Goal: Information Seeking & Learning: Learn about a topic

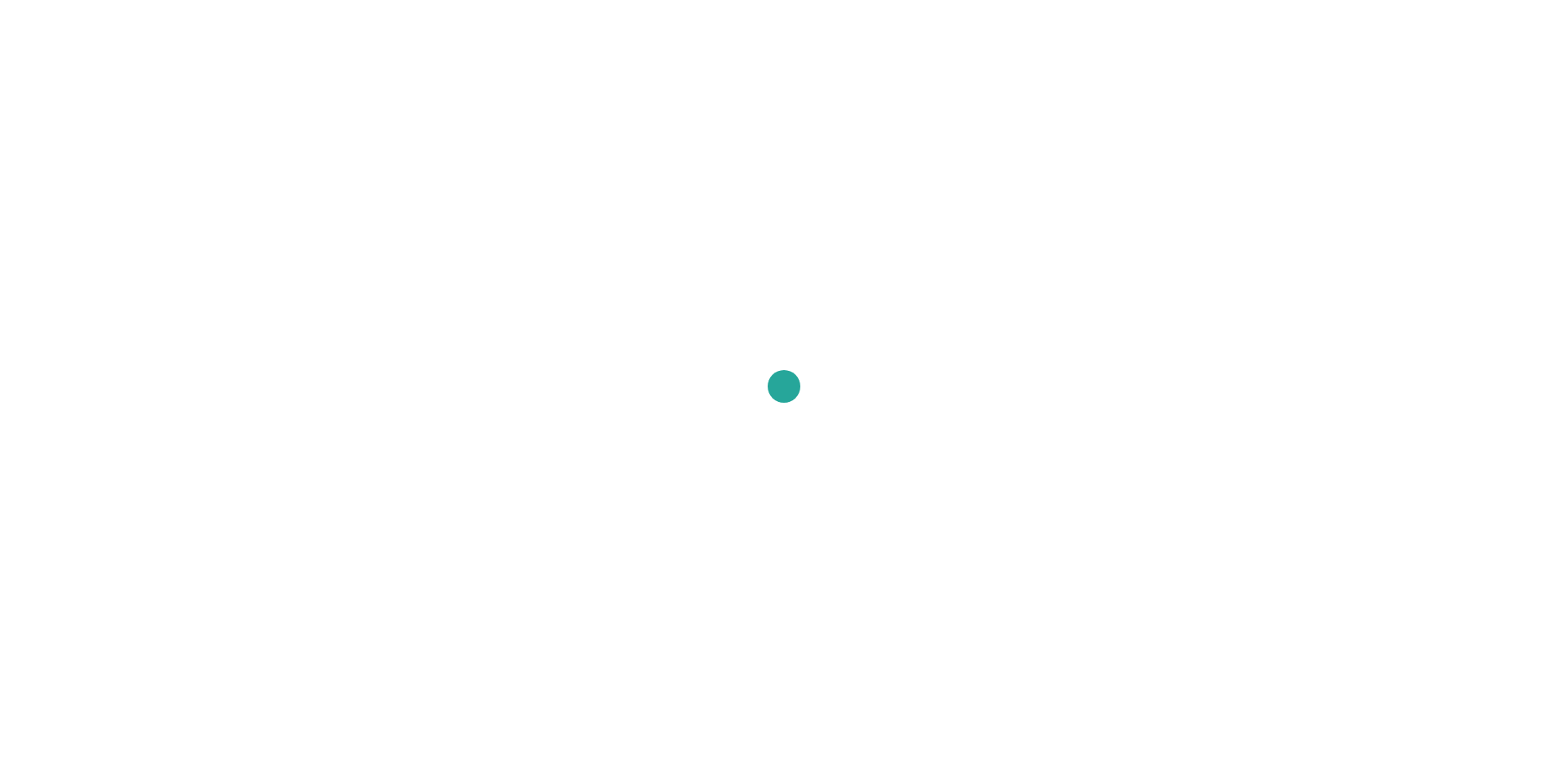
click at [634, 81] on div at bounding box center [784, 386] width 1568 height 772
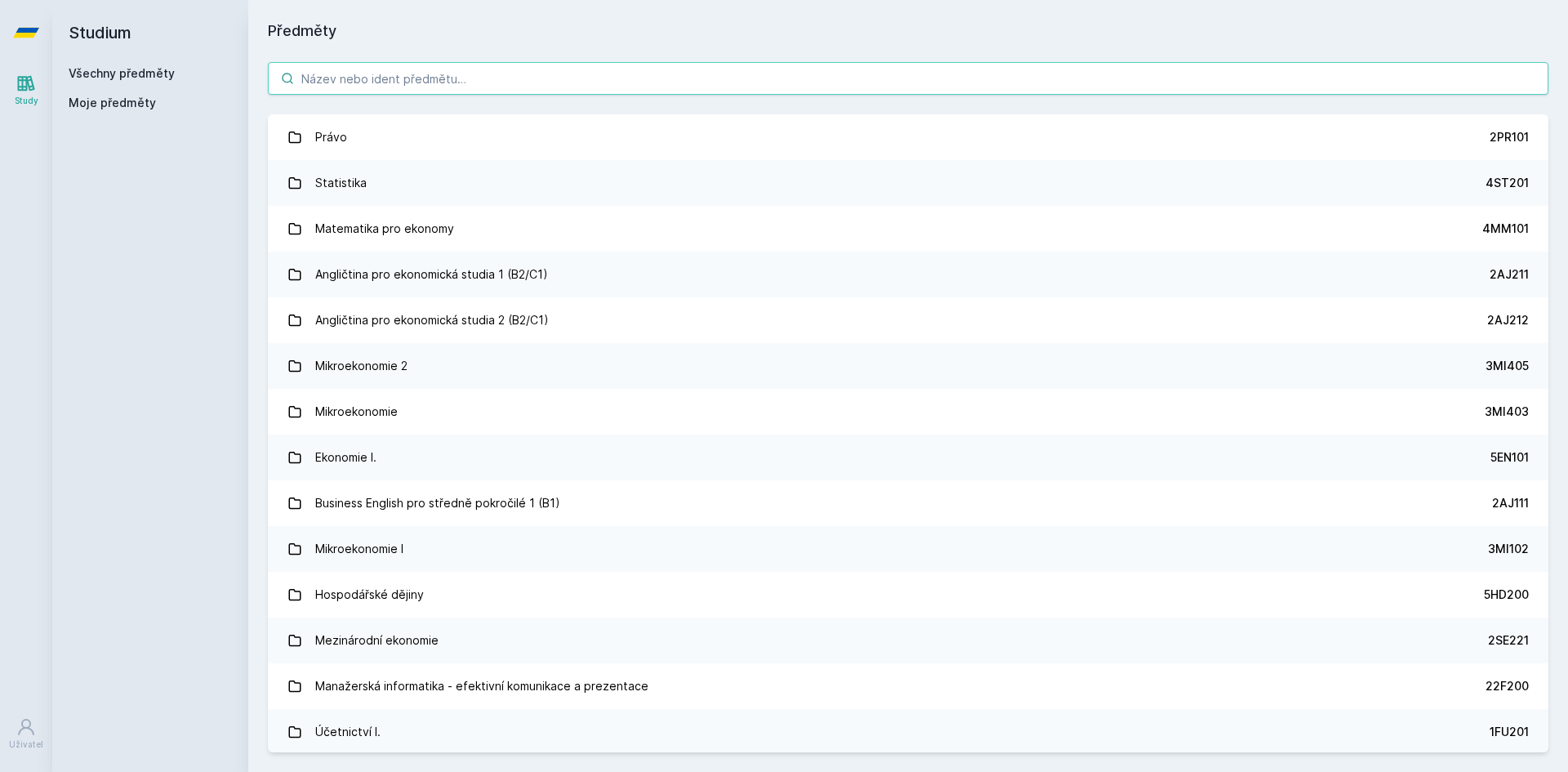
click at [388, 82] on input "search" at bounding box center [909, 78] width 1281 height 33
paste input "4ST512"
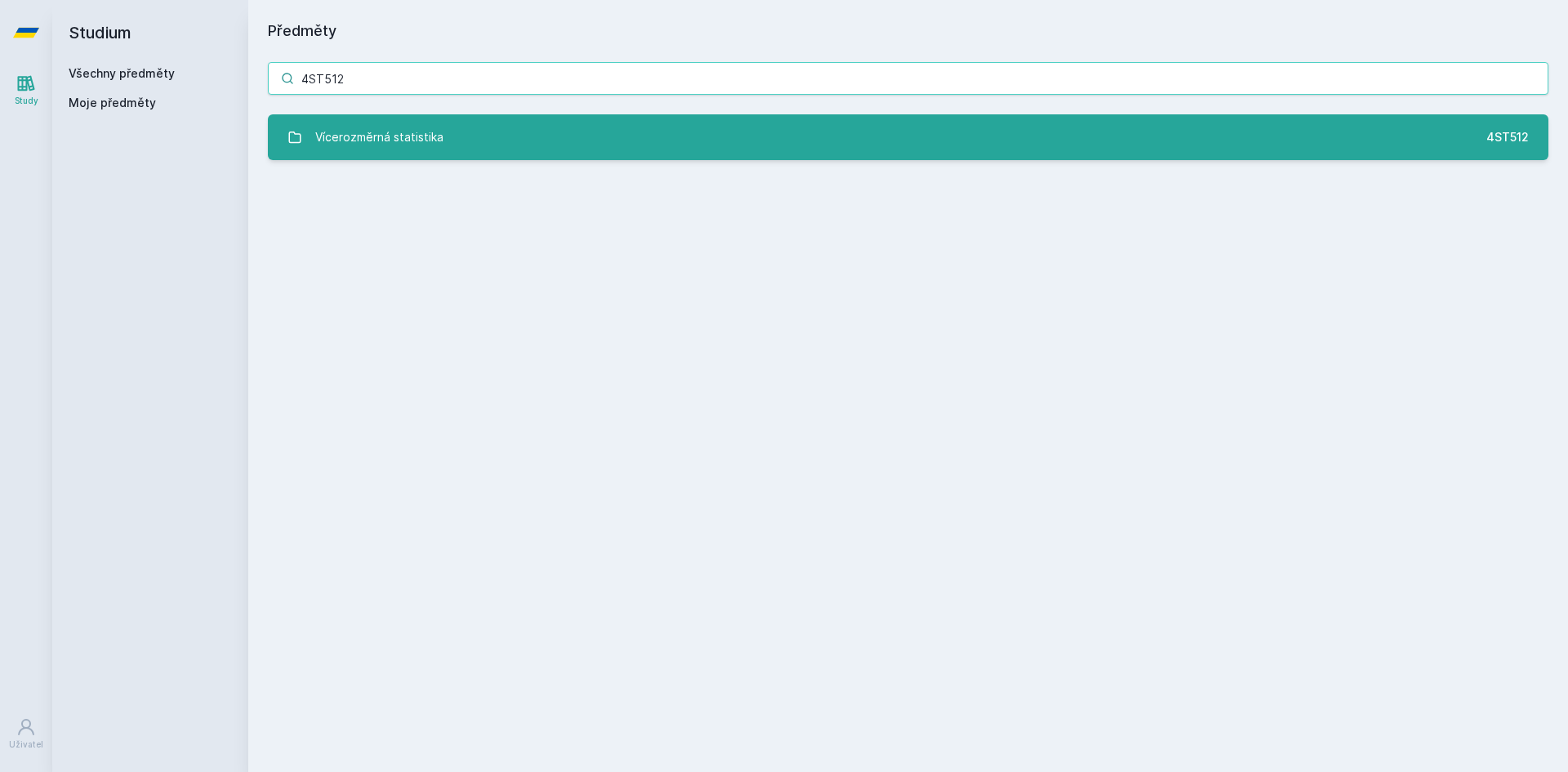
type input "4ST512"
click at [395, 127] on div "Vícerozměrná statistika" at bounding box center [379, 137] width 128 height 33
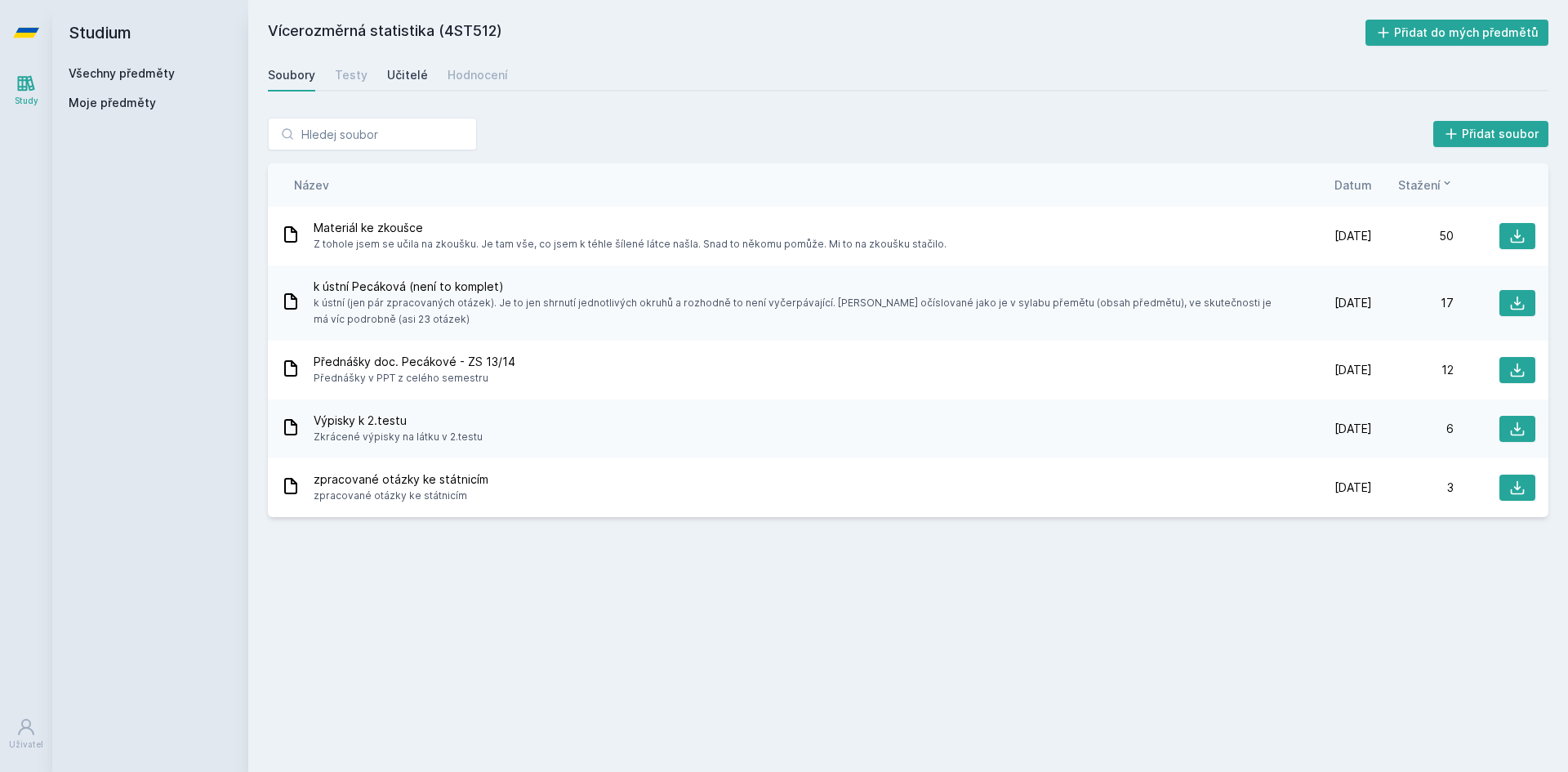
click at [391, 78] on div "Učitelé" at bounding box center [408, 75] width 41 height 16
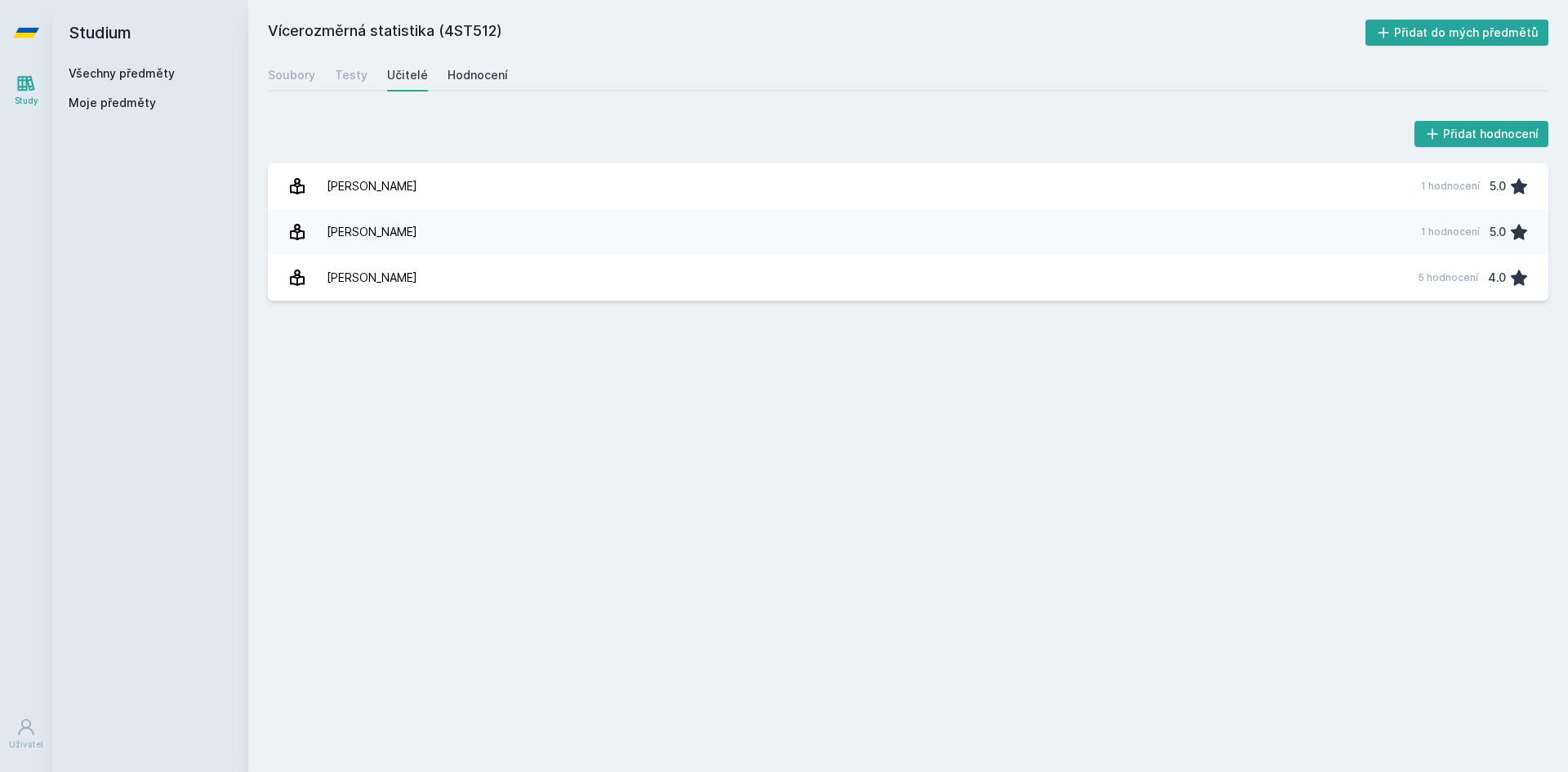
click at [452, 77] on div "Hodnocení" at bounding box center [478, 75] width 60 height 16
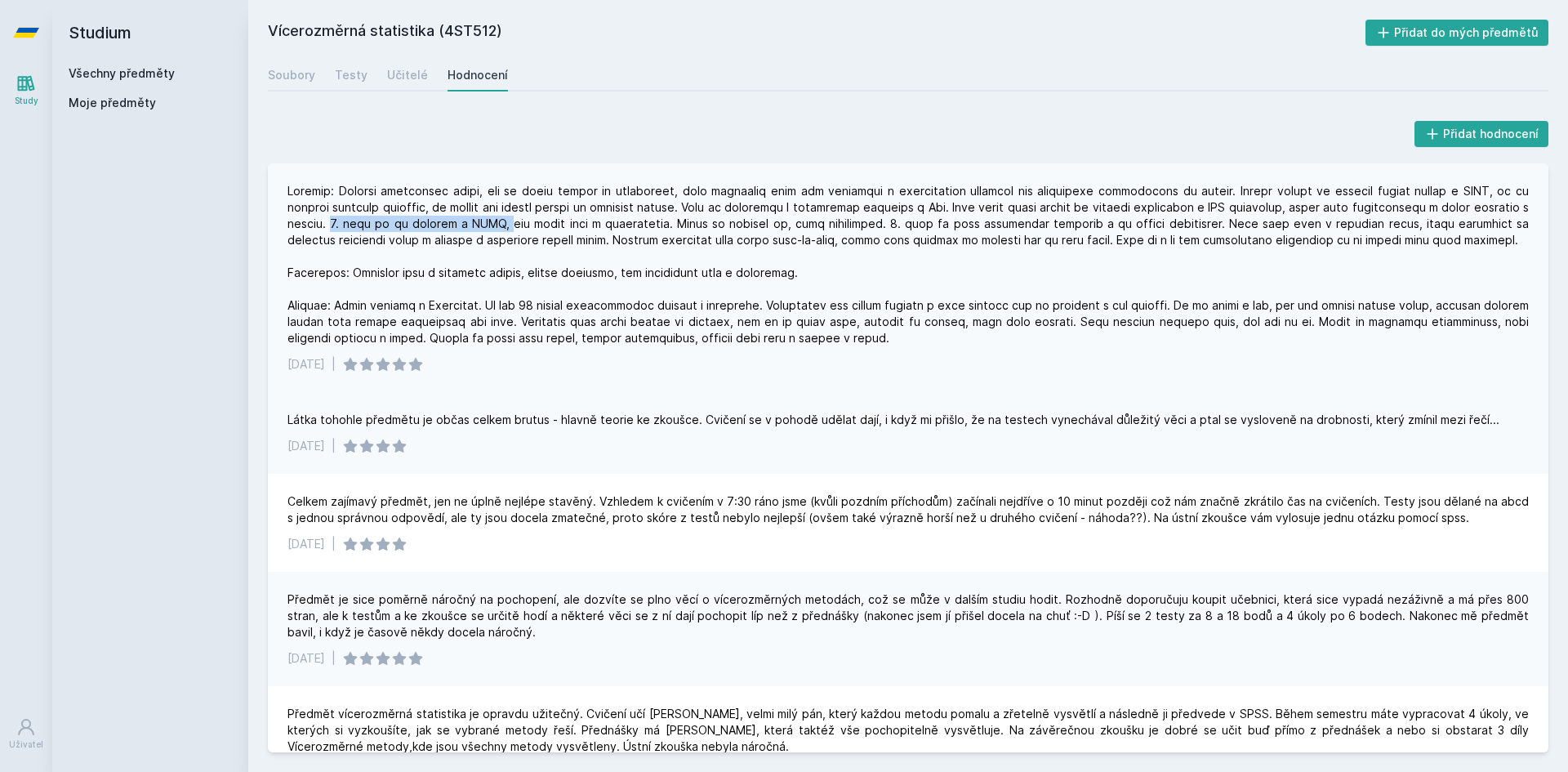
drag, startPoint x: 392, startPoint y: 221, endPoint x: 551, endPoint y: 220, distance: 159.0
click at [551, 220] on div at bounding box center [909, 265] width 1242 height 163
click at [552, 220] on div at bounding box center [909, 265] width 1242 height 163
click at [643, 230] on div at bounding box center [909, 265] width 1242 height 163
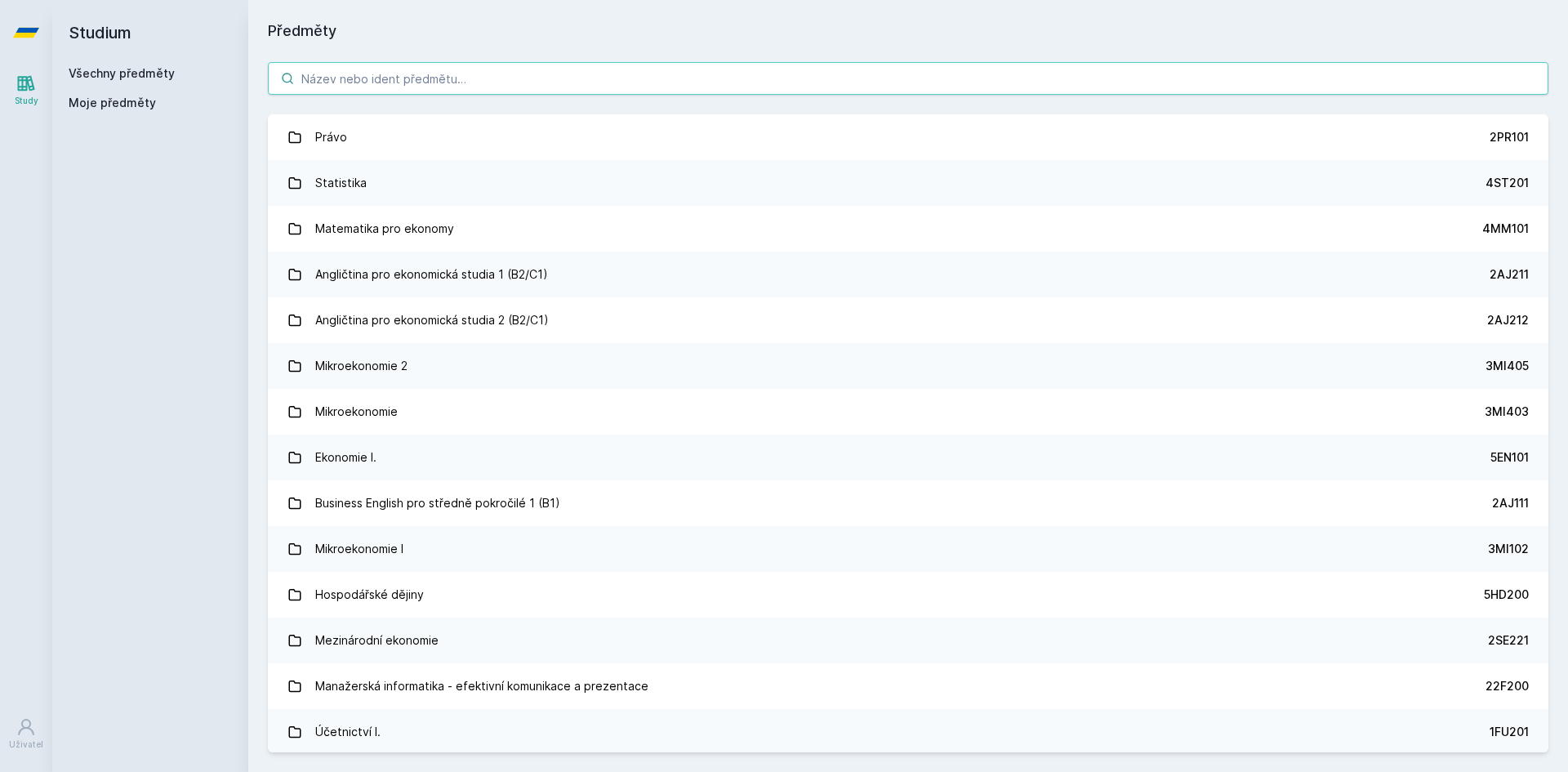
click at [460, 82] on input "search" at bounding box center [909, 78] width 1281 height 33
paste input "1MT404"
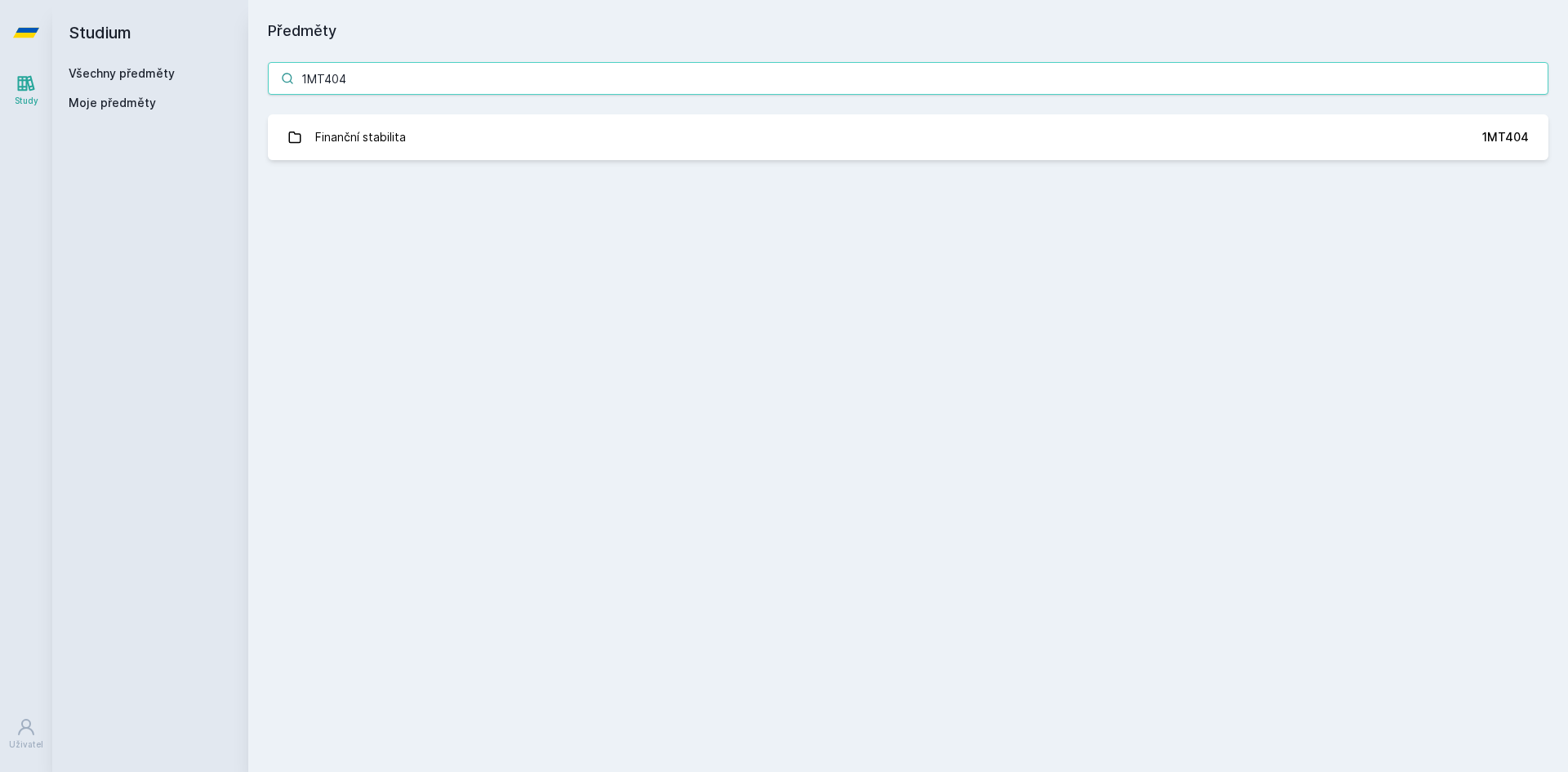
drag, startPoint x: 361, startPoint y: 75, endPoint x: 202, endPoint y: 68, distance: 159.2
click at [202, 68] on div "Studium Všechny předměty Moje předměty Předměty 1MT404 Finanční stabilita 1MT40…" at bounding box center [810, 386] width 1516 height 772
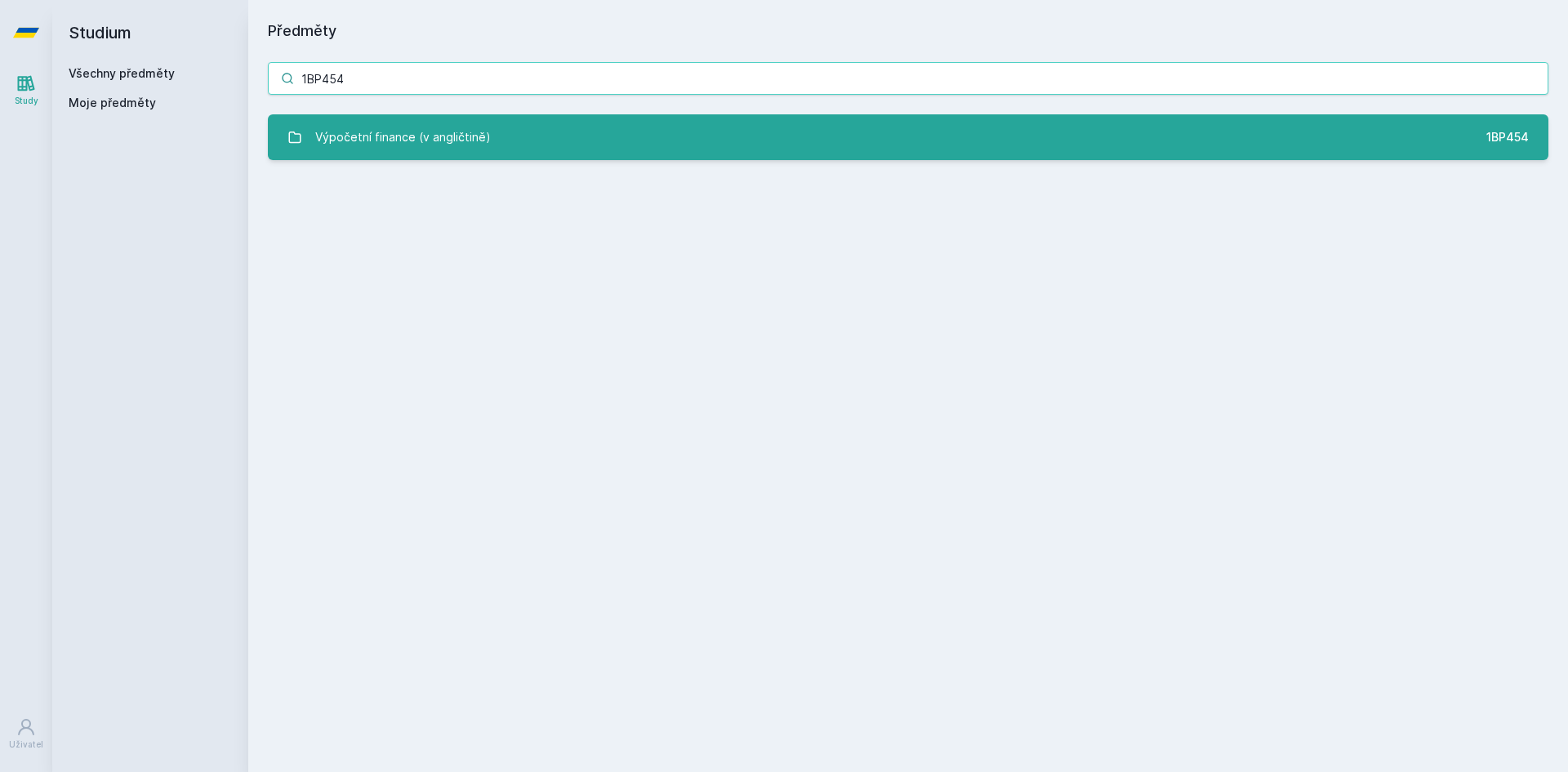
type input "1BP454"
click at [435, 125] on div "Výpočetní finance (v angličtině)" at bounding box center [403, 137] width 176 height 33
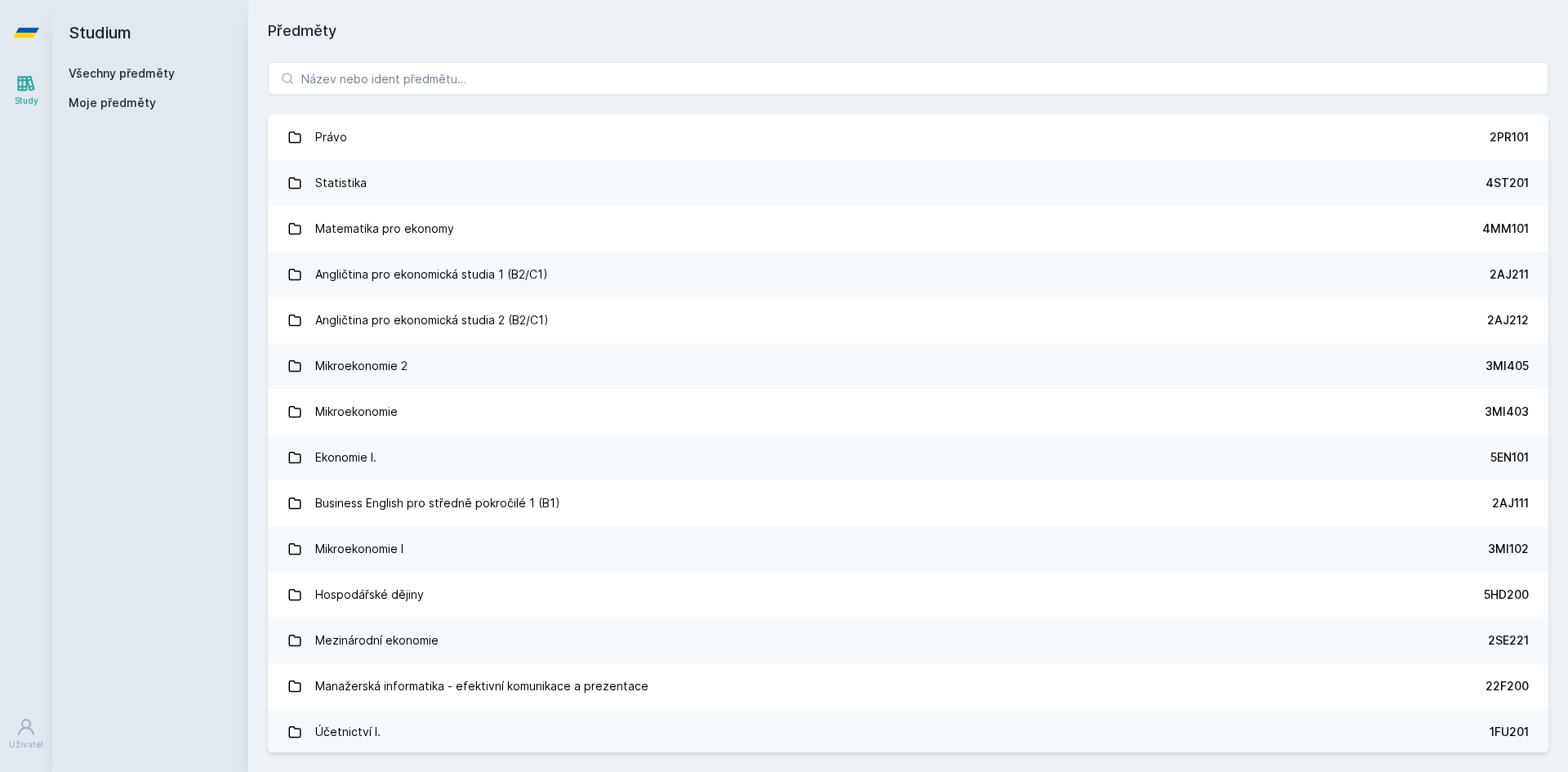
click at [423, 56] on div "Právo 2PR101 Statistika 4ST201 Matematika pro ekonomy 4MM101 Angličtina pro eko…" at bounding box center [909, 407] width 1320 height 730
click at [426, 69] on input "search" at bounding box center [909, 78] width 1281 height 33
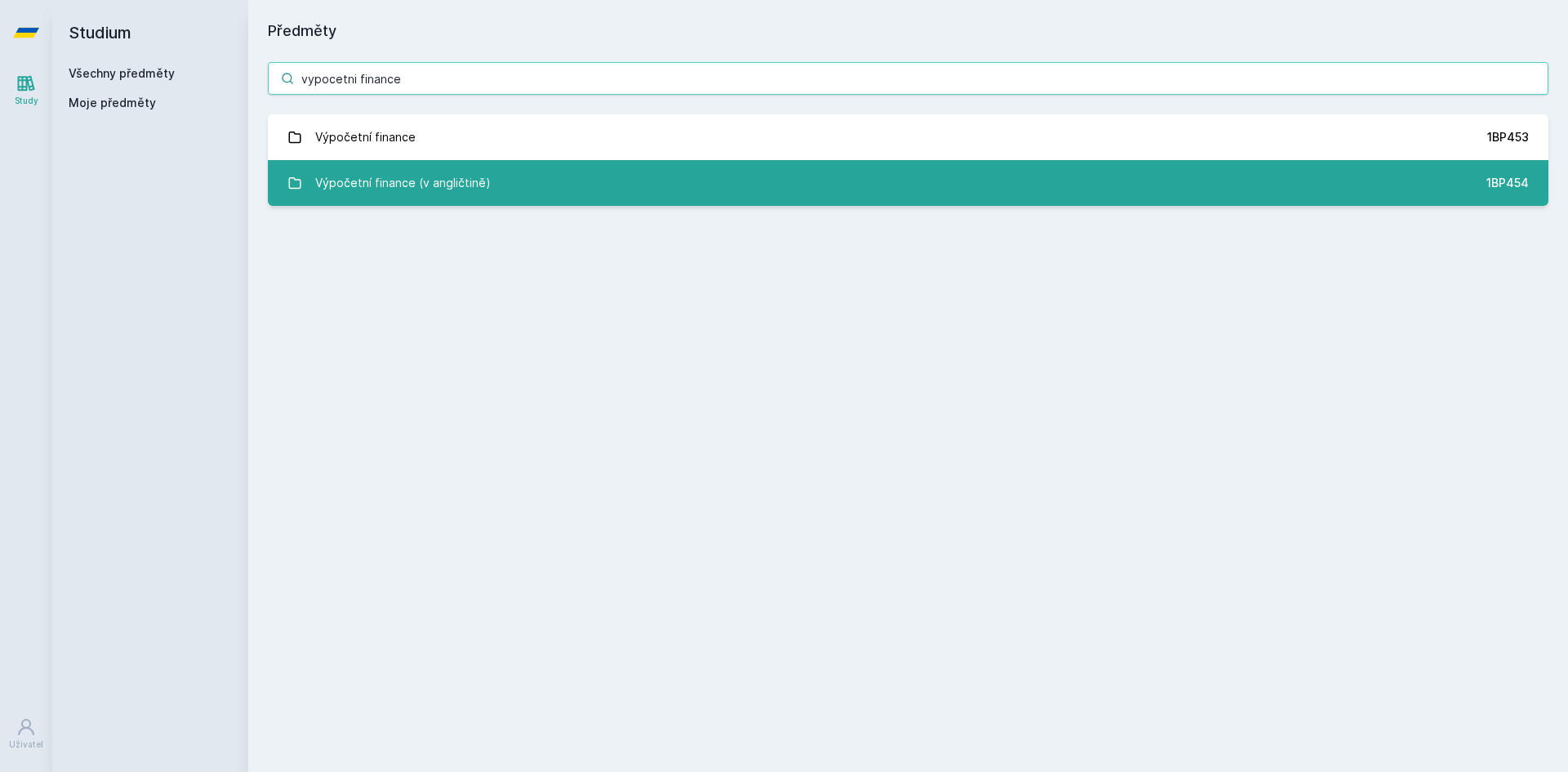
type input "vypocetni finance"
click at [455, 171] on div "Výpočetní finance (v angličtině)" at bounding box center [403, 183] width 176 height 33
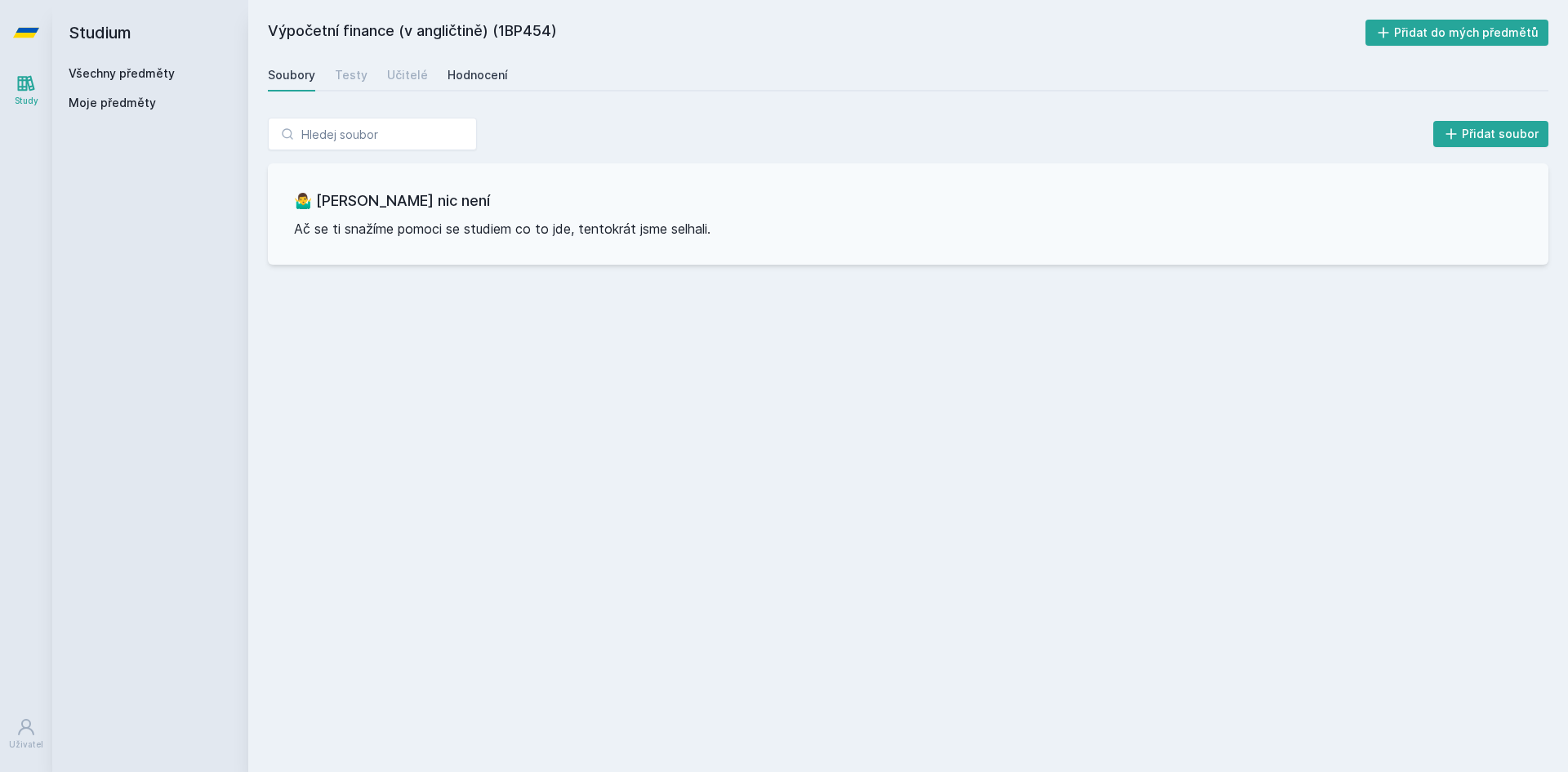
click at [491, 78] on div "Hodnocení" at bounding box center [478, 75] width 60 height 16
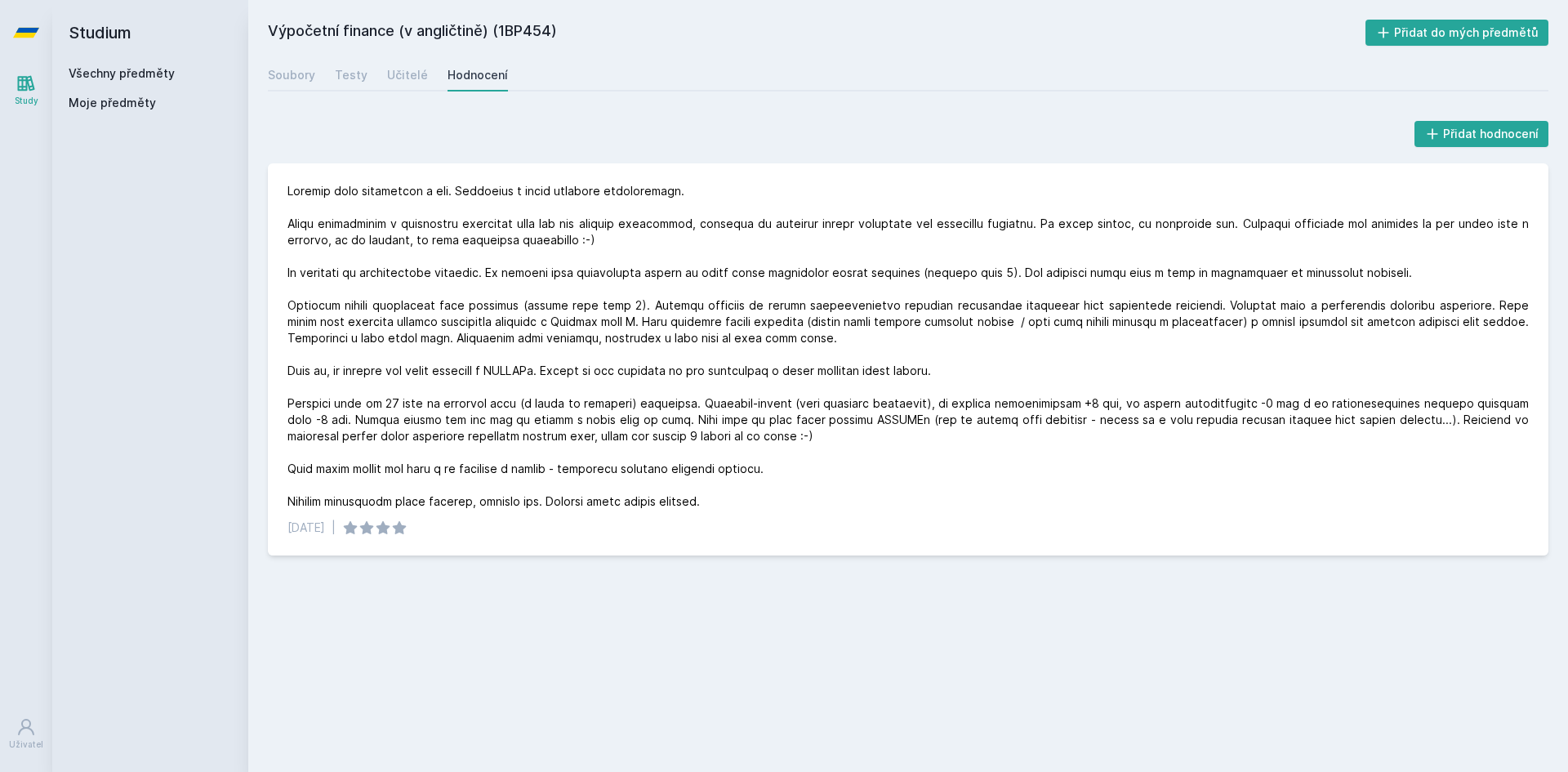
drag, startPoint x: 498, startPoint y: 30, endPoint x: 551, endPoint y: 24, distance: 53.3
click at [551, 24] on h2 "Výpočetní finance (v angličtině) (1BP454)" at bounding box center [817, 33] width 1098 height 26
copy h2 "1BP454"
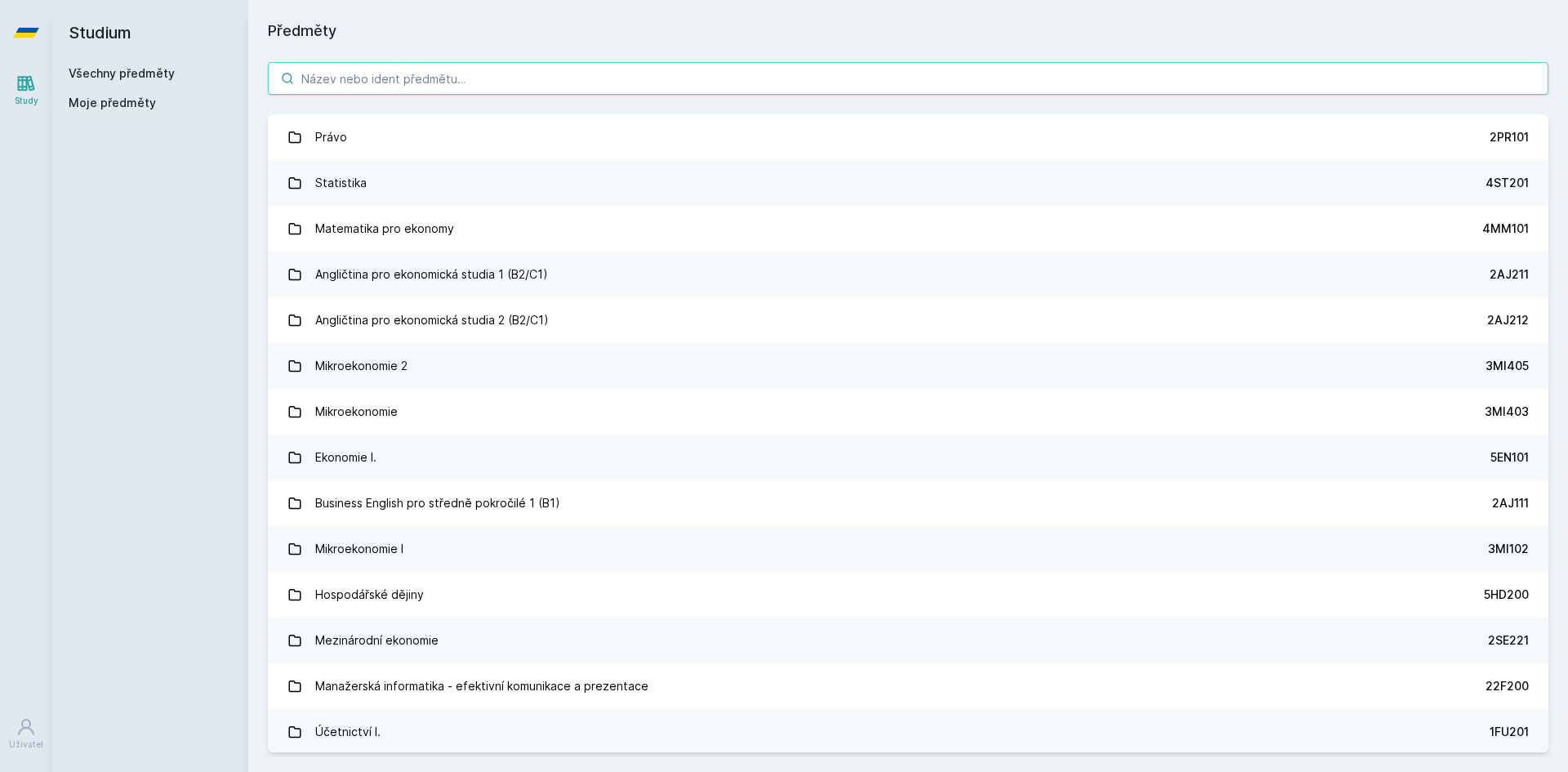
click at [491, 69] on input "search" at bounding box center [909, 78] width 1281 height 33
paste input "1BP590"
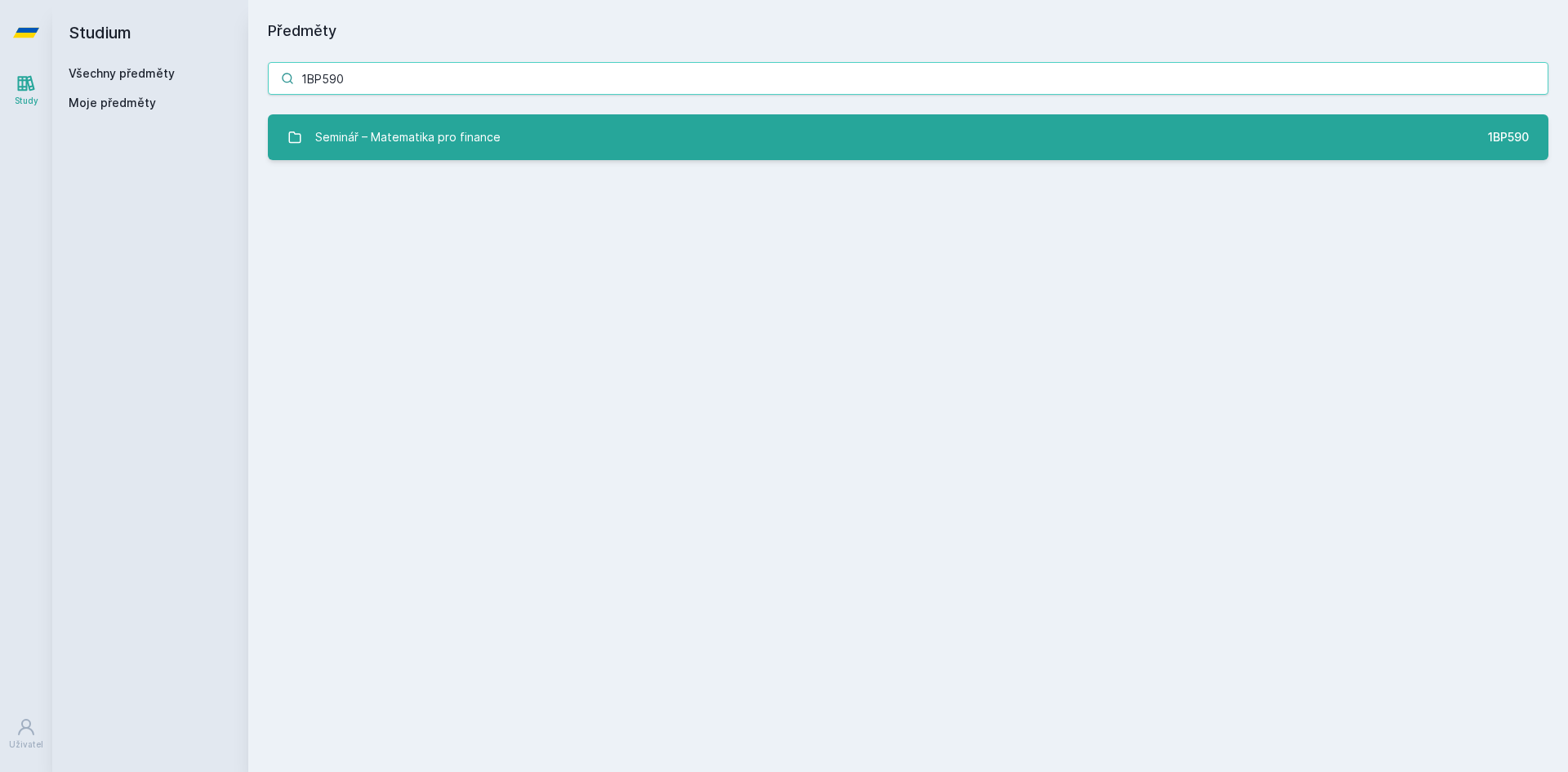
type input "1BP590"
click at [445, 127] on div "Seminář – Matematika pro finance" at bounding box center [408, 137] width 185 height 33
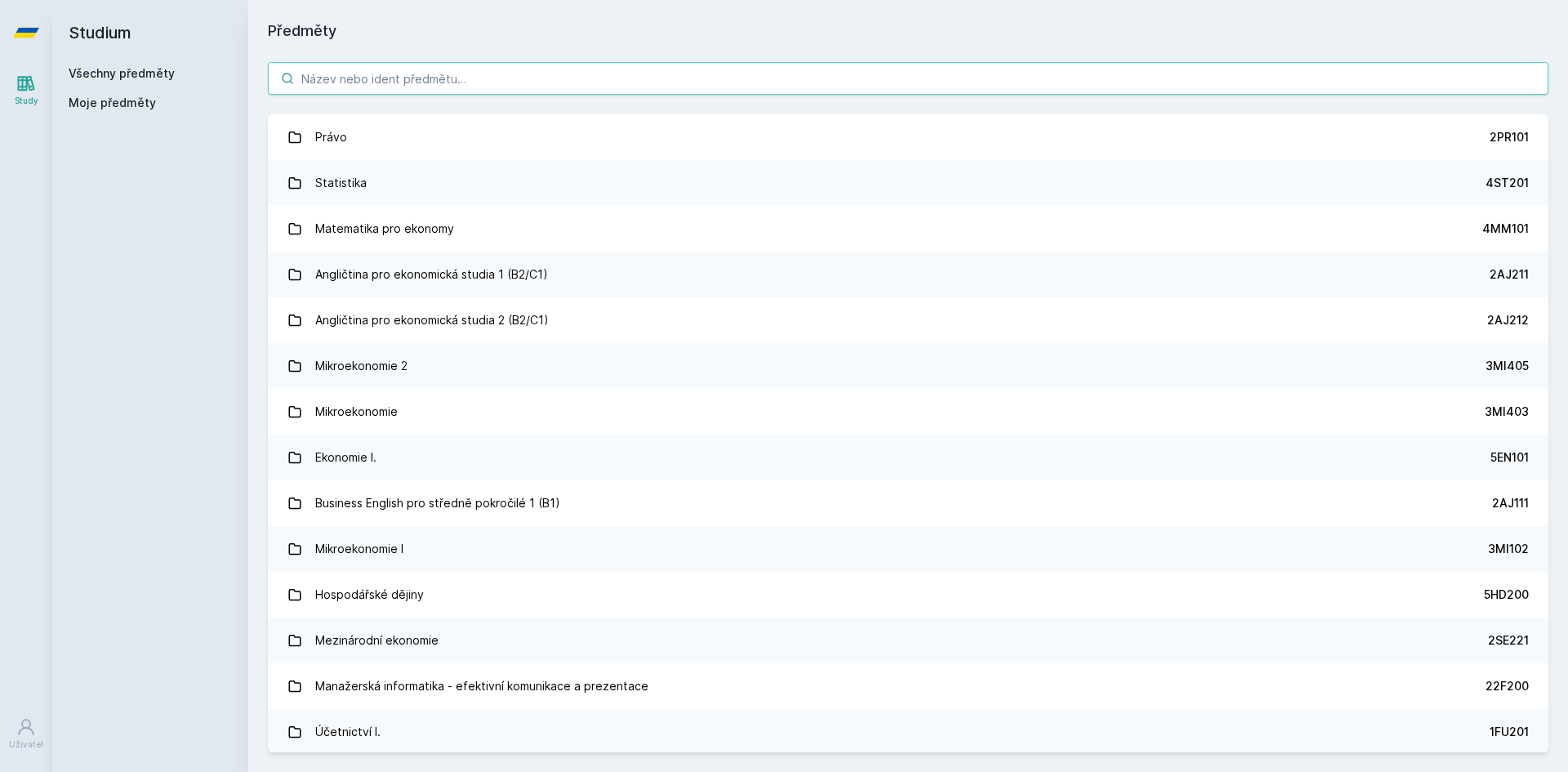
click at [373, 84] on input "search" at bounding box center [909, 78] width 1281 height 33
paste input "4ST417"
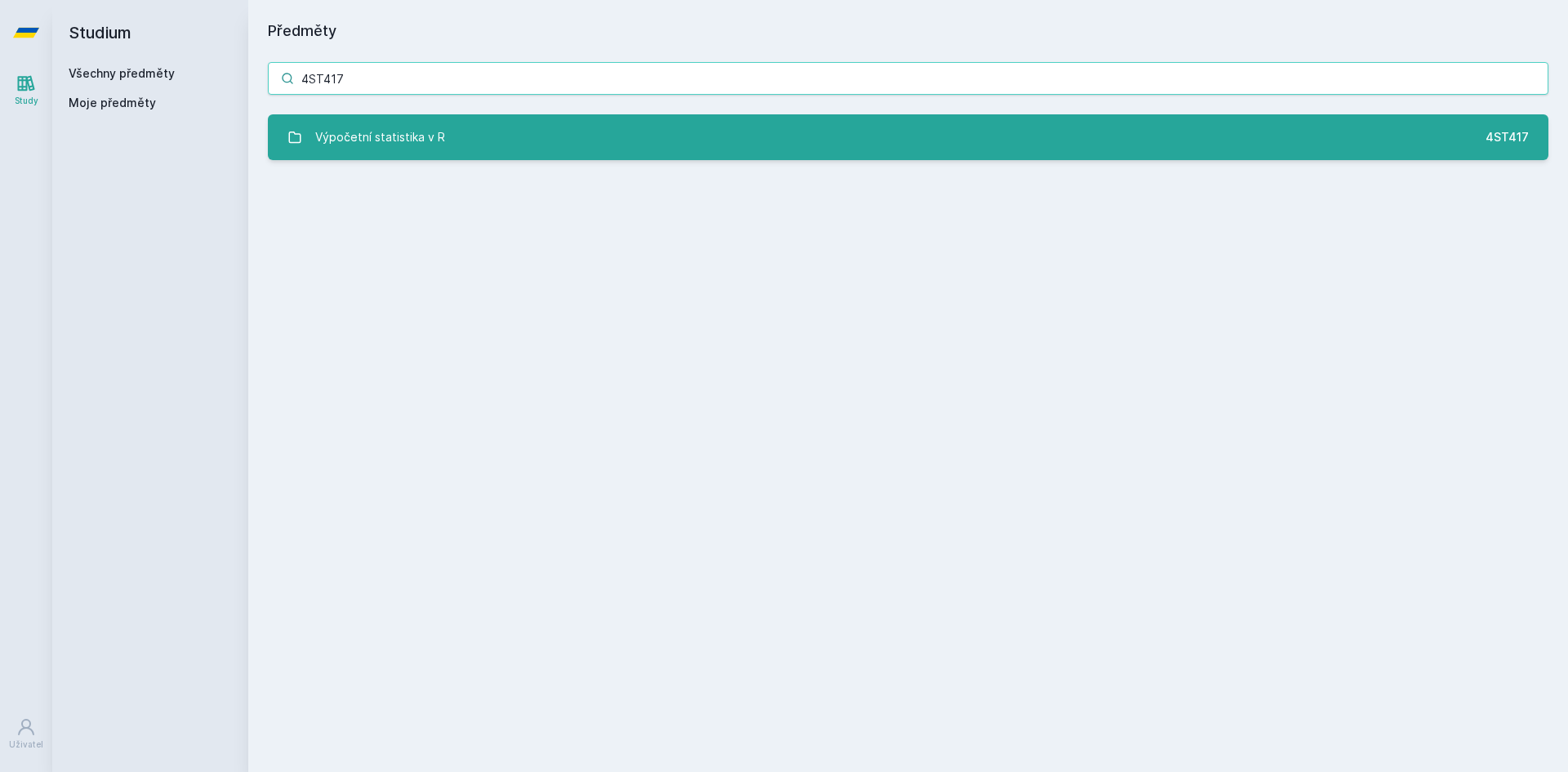
type input "4ST417"
click at [376, 127] on div "Výpočetní statistika v R" at bounding box center [380, 137] width 130 height 33
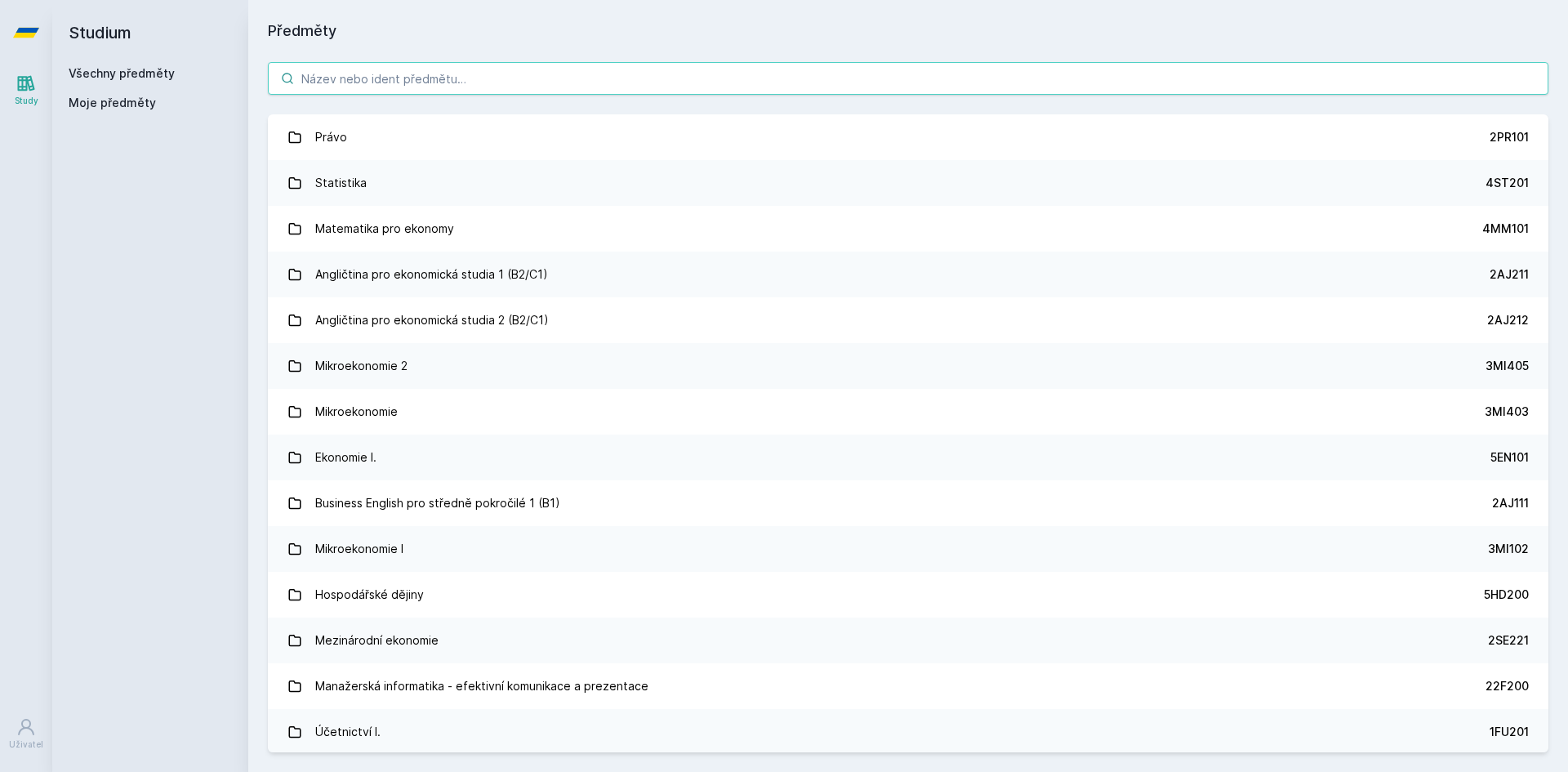
click at [338, 80] on input "search" at bounding box center [909, 78] width 1281 height 33
paste input "4ST417"
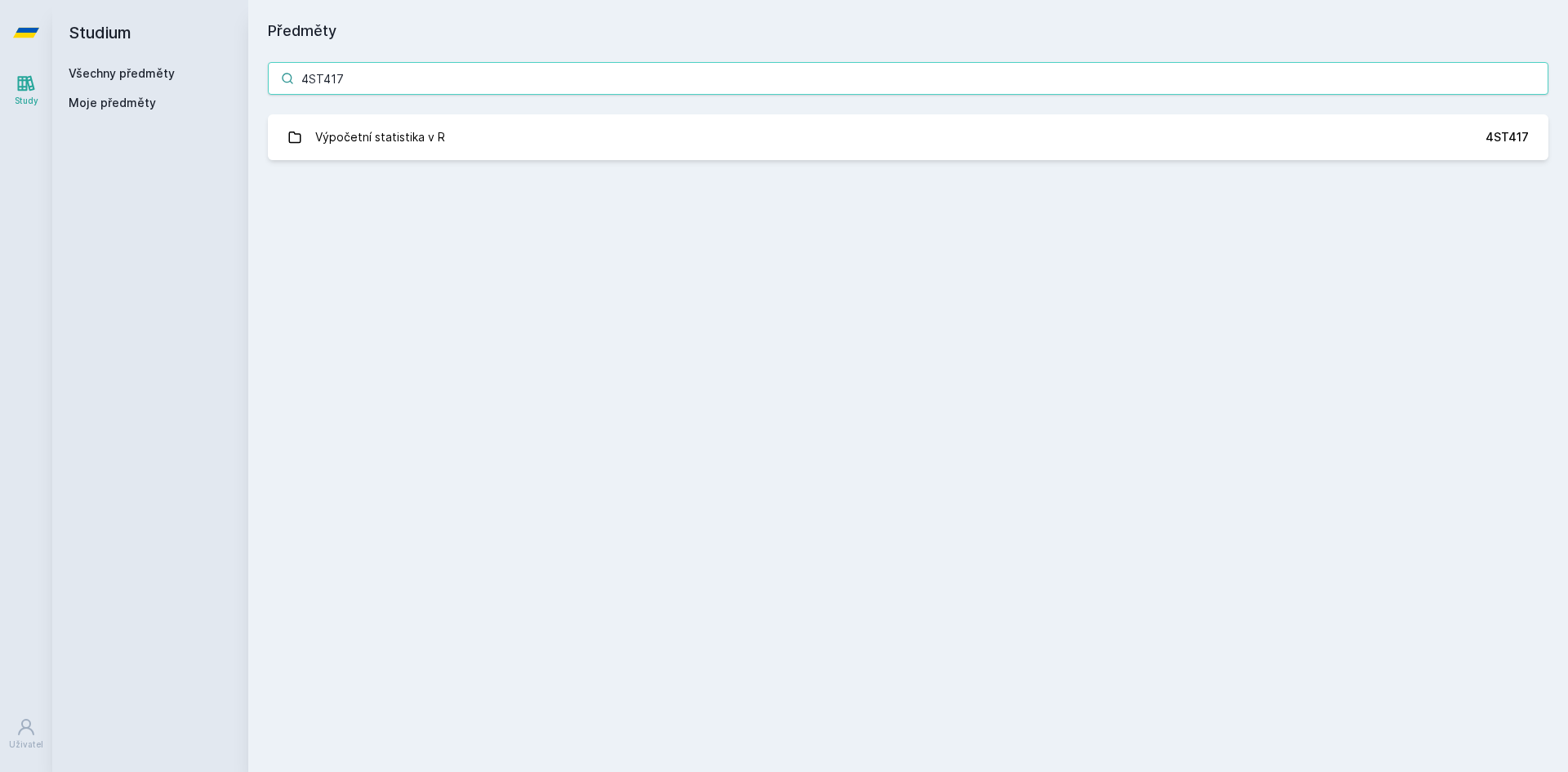
type input "4ST417"
click at [360, 120] on link "Výpočetní statistika v R 4ST417" at bounding box center [909, 137] width 1281 height 46
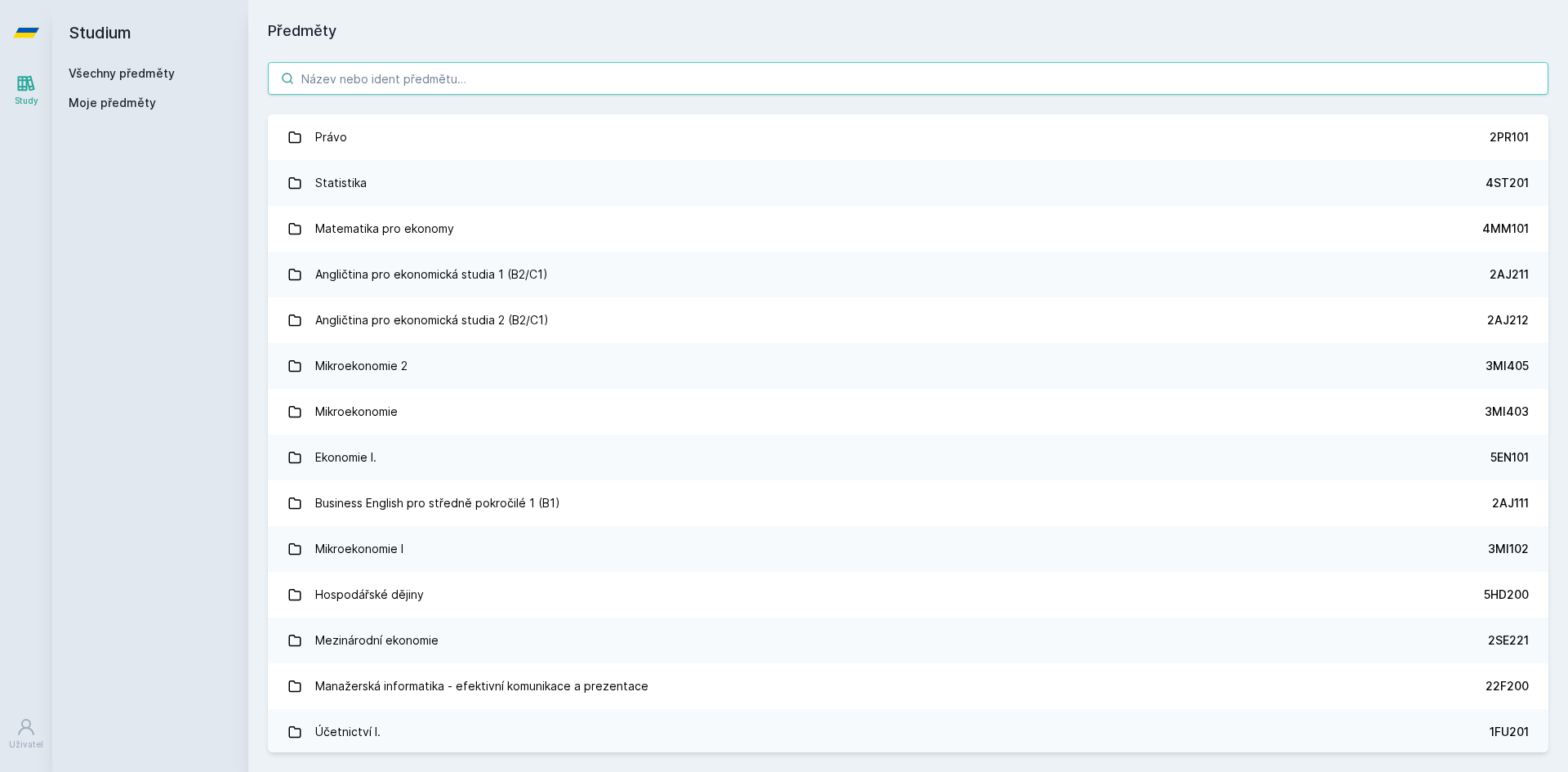
click at [328, 70] on input "search" at bounding box center [909, 78] width 1281 height 33
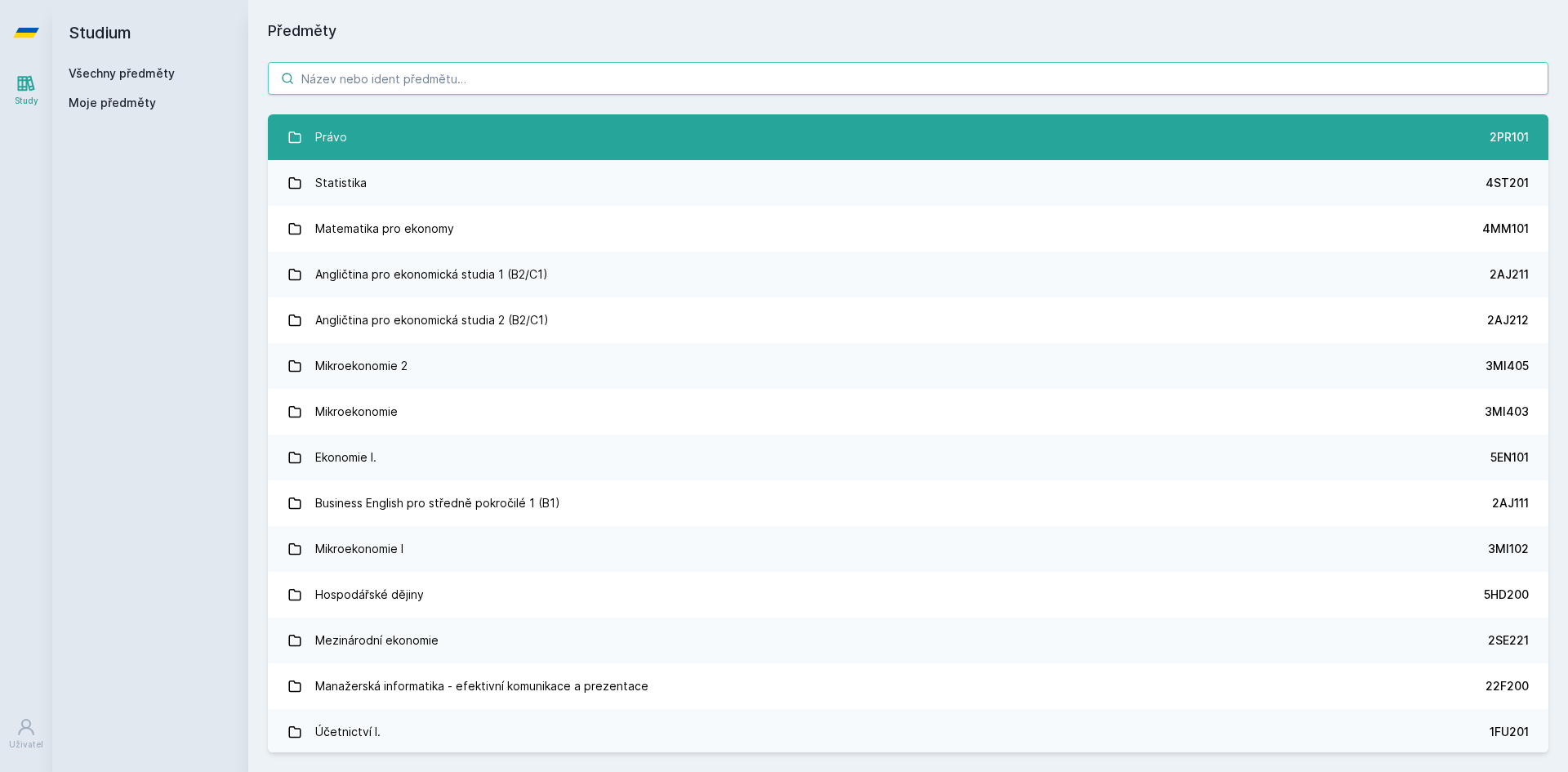
paste input "4ST417"
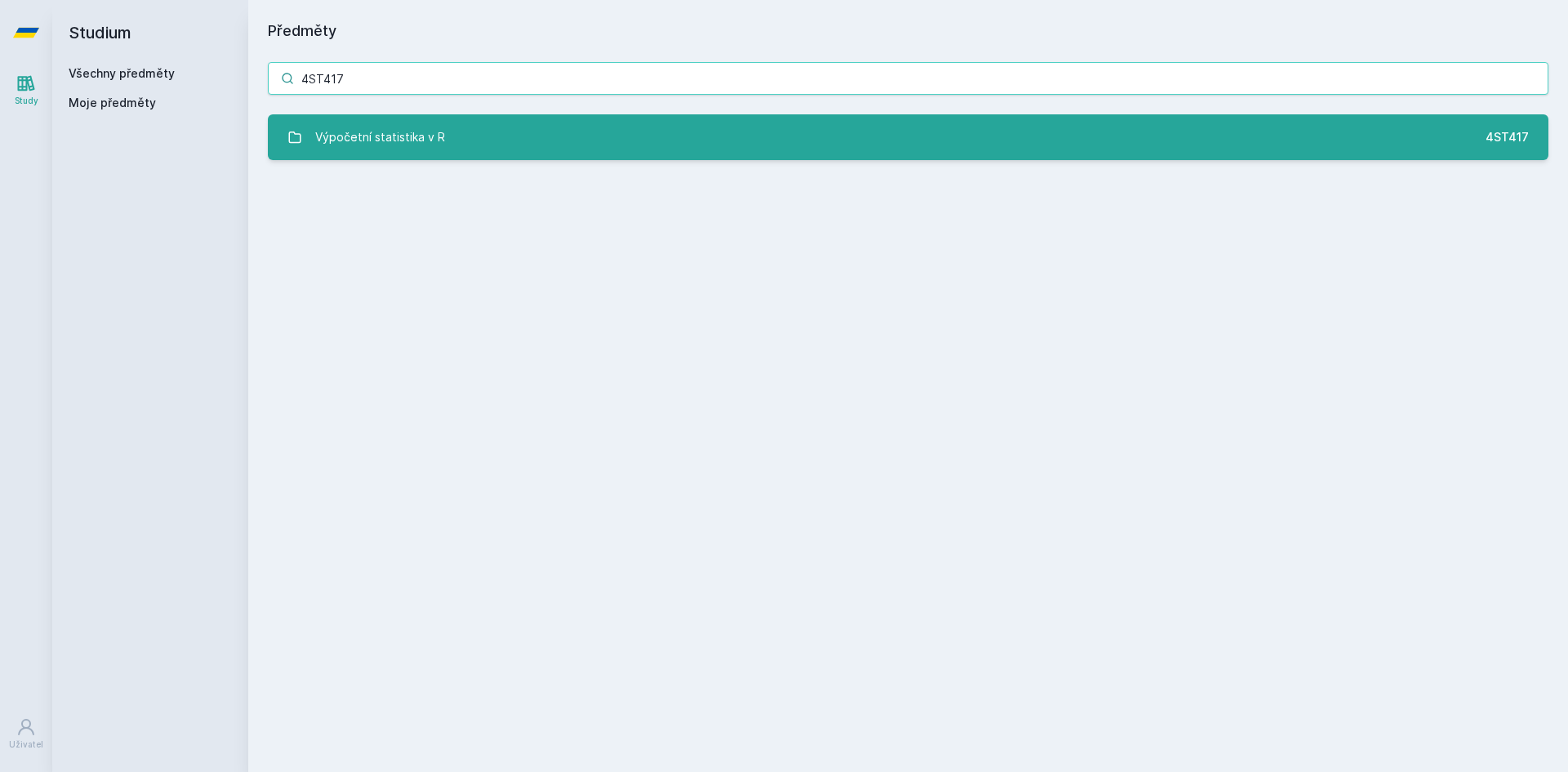
type input "4ST417"
click at [472, 153] on link "Výpočetní statistika v R 4ST417" at bounding box center [909, 137] width 1281 height 46
